Goal: Use online tool/utility: Utilize a website feature to perform a specific function

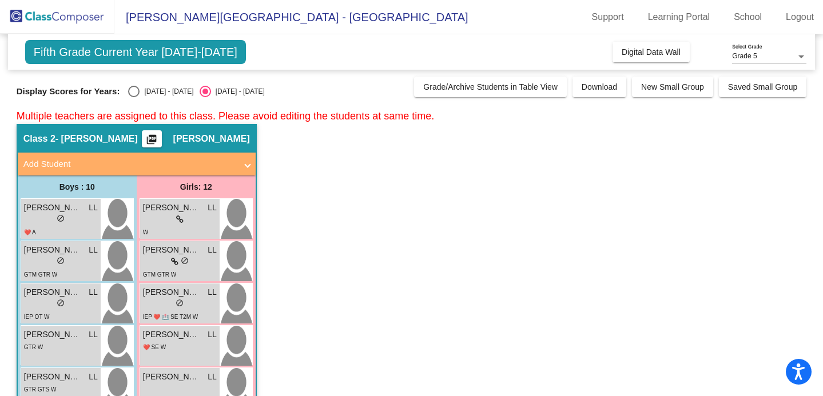
click at [131, 91] on div "Select an option" at bounding box center [133, 91] width 11 height 11
click at [133, 97] on input "[DATE] - [DATE]" at bounding box center [133, 97] width 1 height 1
radio input "true"
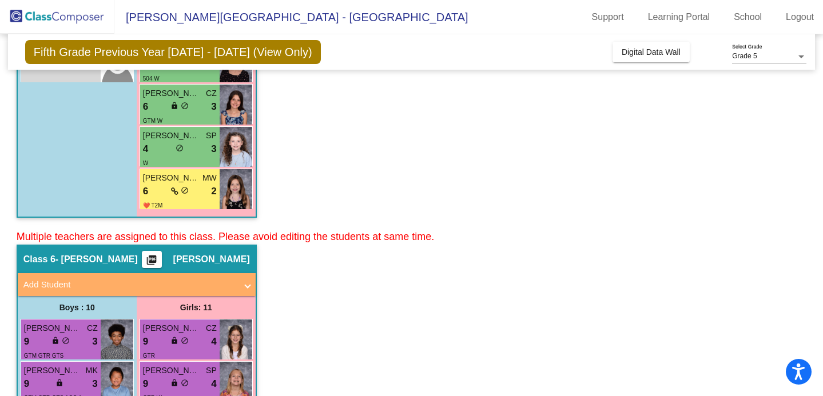
scroll to position [1259, 0]
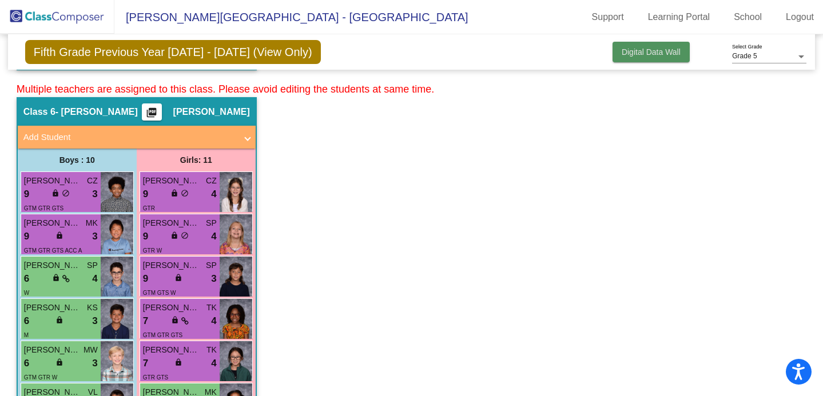
click at [630, 55] on span "Digital Data Wall" at bounding box center [651, 51] width 59 height 9
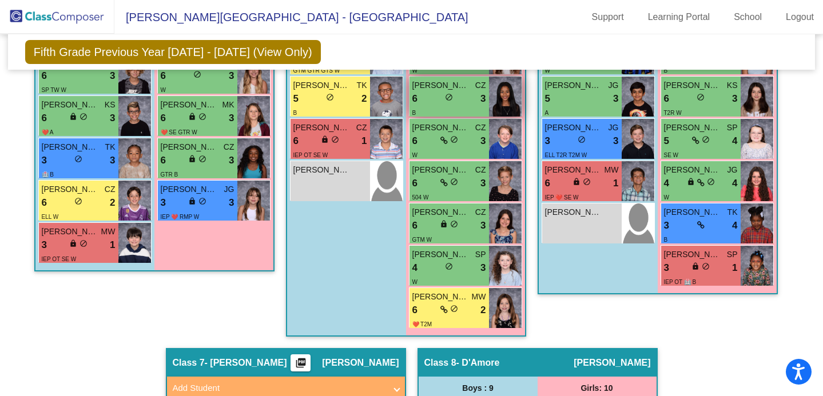
scroll to position [1240, 0]
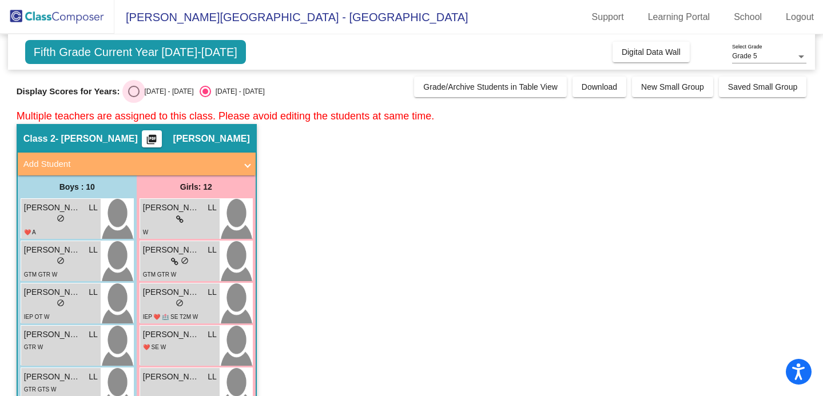
click at [132, 90] on div "Select an option" at bounding box center [133, 91] width 11 height 11
click at [133, 97] on input "[DATE] - [DATE]" at bounding box center [133, 97] width 1 height 1
radio input "true"
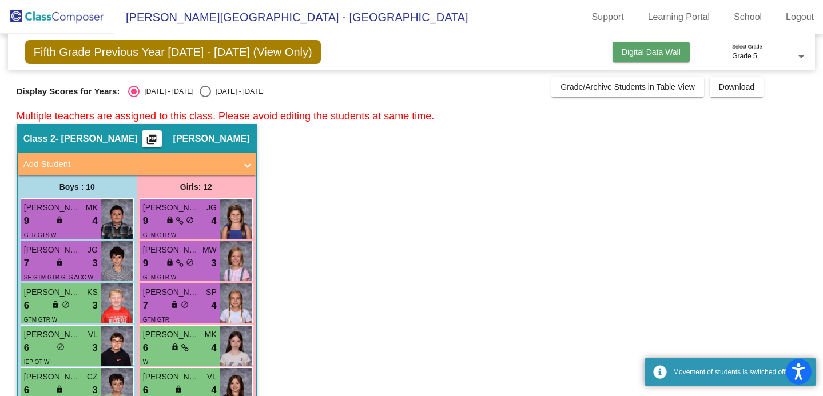
click at [632, 50] on span "Digital Data Wall" at bounding box center [651, 51] width 59 height 9
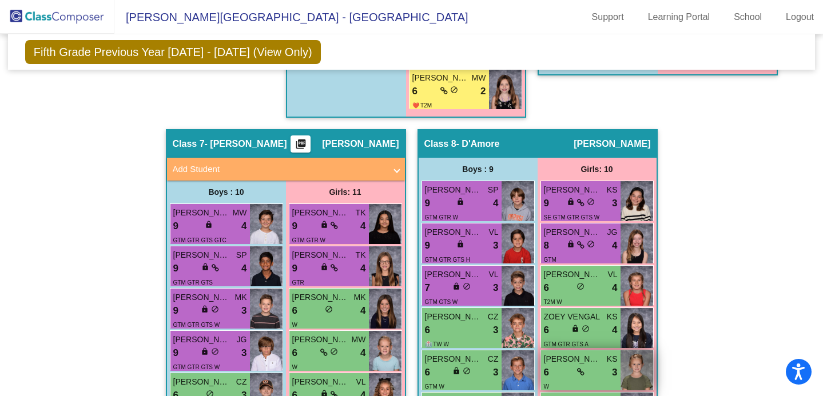
scroll to position [1467, 0]
